Goal: Task Accomplishment & Management: Manage account settings

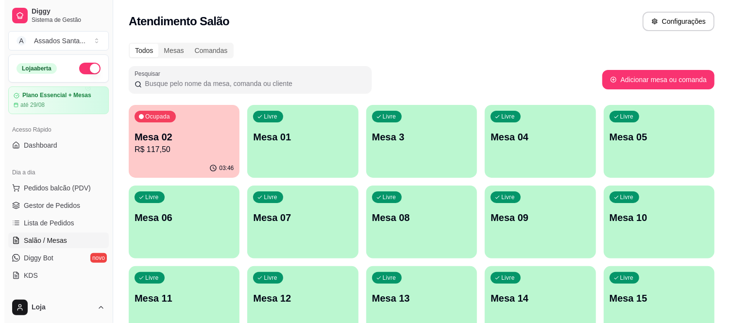
scroll to position [54, 0]
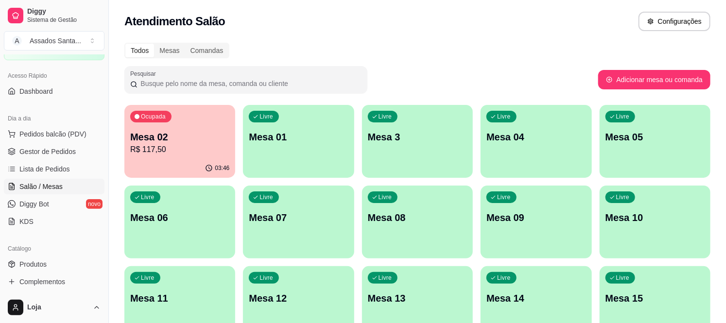
click at [160, 121] on div "Ocupada" at bounding box center [150, 117] width 41 height 12
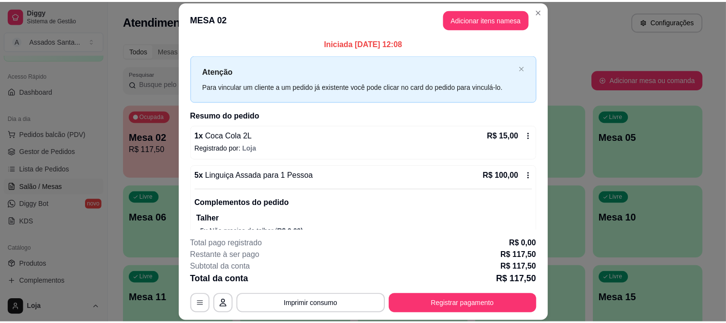
scroll to position [0, 0]
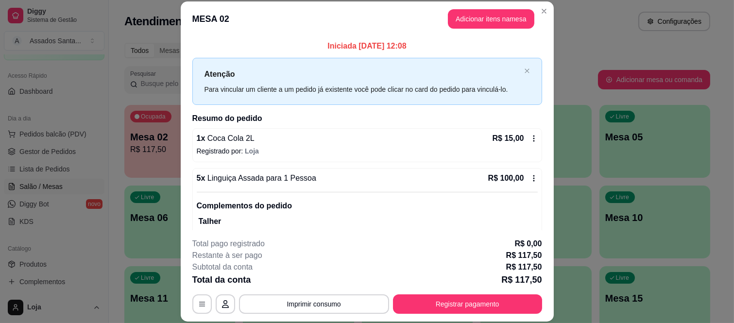
click at [533, 136] on icon at bounding box center [533, 139] width 1 height 6
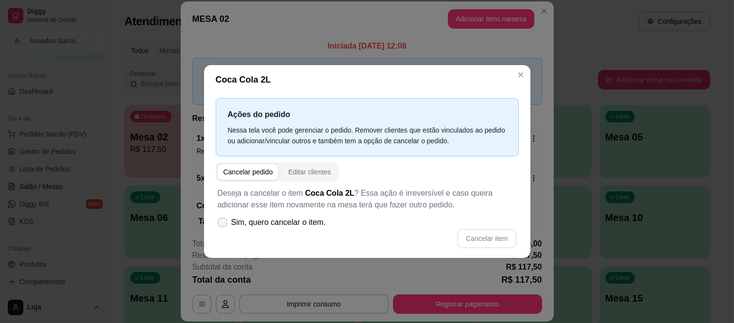
click at [272, 221] on span "Sim, quero cancelar o item." at bounding box center [278, 223] width 95 height 12
click at [223, 224] on input "Sim, quero cancelar o item." at bounding box center [220, 227] width 6 height 6
checkbox input "true"
click at [485, 235] on button "Cancelar item" at bounding box center [487, 238] width 58 height 19
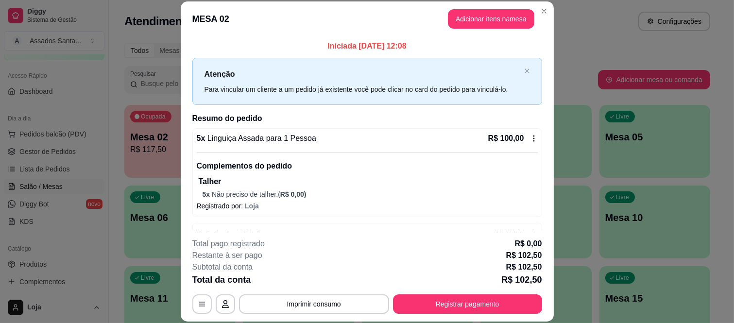
click at [530, 137] on icon at bounding box center [534, 139] width 8 height 8
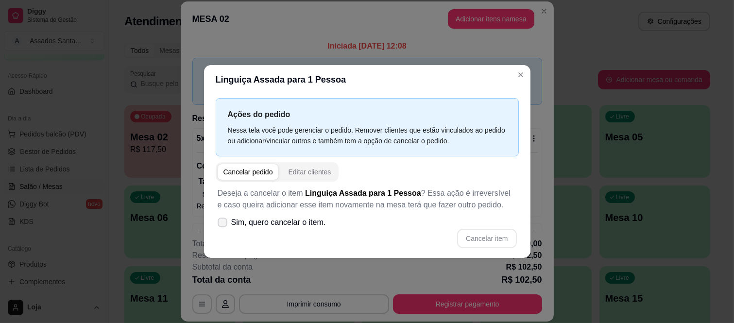
click at [299, 224] on span "Sim, quero cancelar o item." at bounding box center [278, 223] width 95 height 12
click at [223, 224] on input "Sim, quero cancelar o item." at bounding box center [220, 227] width 6 height 6
checkbox input "true"
click at [493, 234] on button "Cancelar item" at bounding box center [487, 238] width 58 height 19
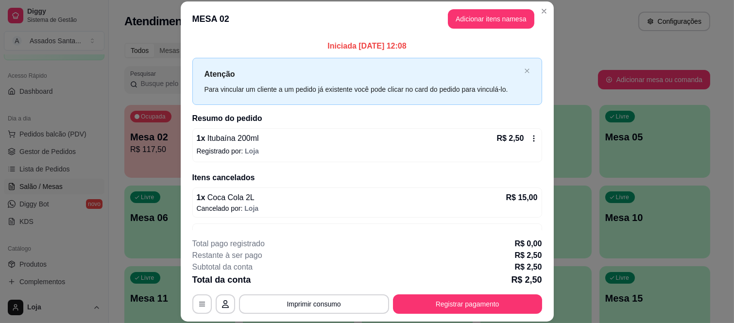
click at [530, 137] on icon at bounding box center [534, 139] width 8 height 8
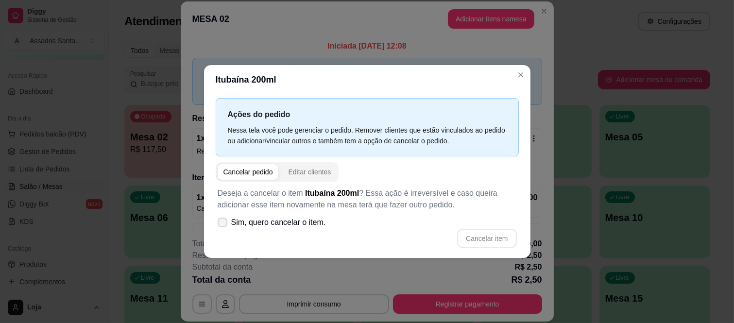
click at [271, 217] on span "Sim, quero cancelar o item." at bounding box center [278, 223] width 95 height 12
click at [223, 224] on input "Sim, quero cancelar o item." at bounding box center [220, 227] width 6 height 6
checkbox input "true"
click at [486, 235] on button "Cancelar item" at bounding box center [486, 238] width 59 height 19
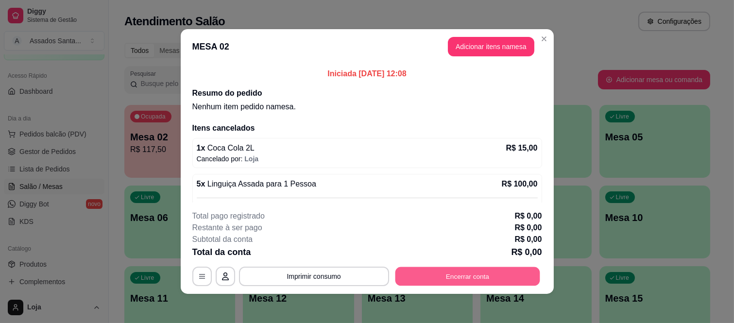
click at [505, 278] on button "Encerrar conta" at bounding box center [467, 276] width 145 height 19
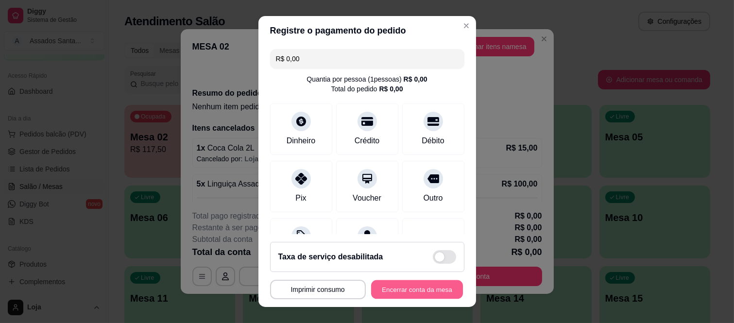
click at [419, 284] on button "Encerrar conta da mesa" at bounding box center [417, 289] width 92 height 19
